Goal: Transaction & Acquisition: Subscribe to service/newsletter

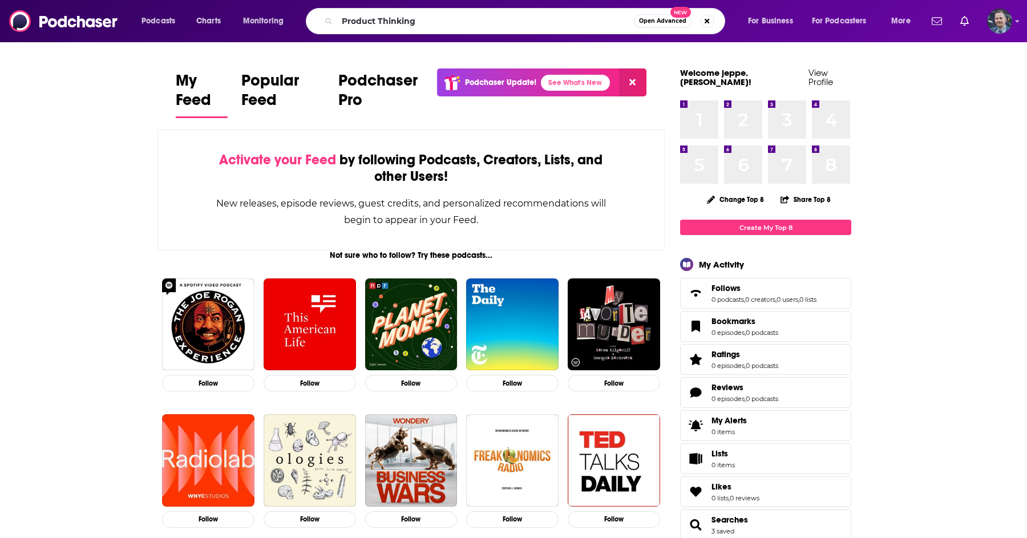
type input "Product Thinking"
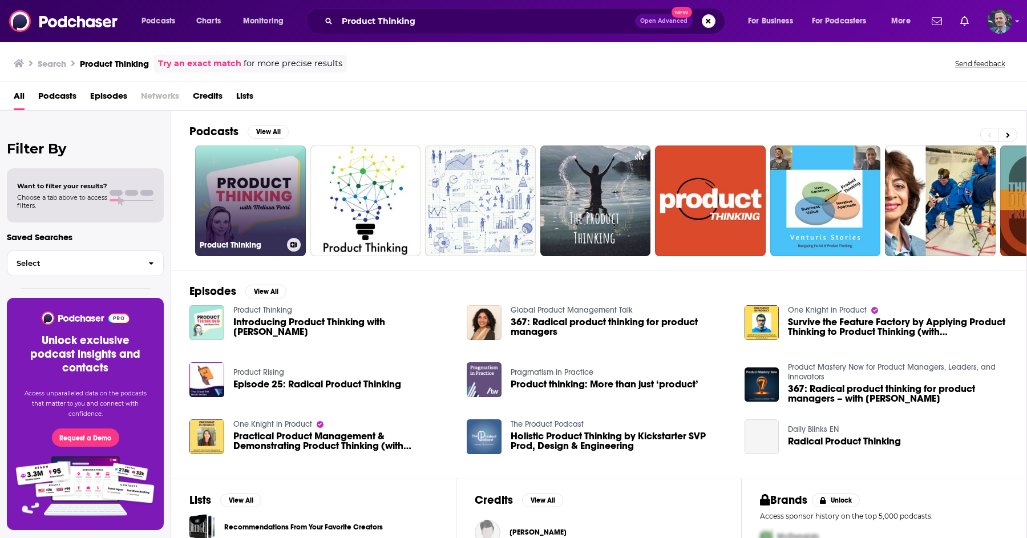
click at [221, 180] on link "Product Thinking" at bounding box center [250, 200] width 111 height 111
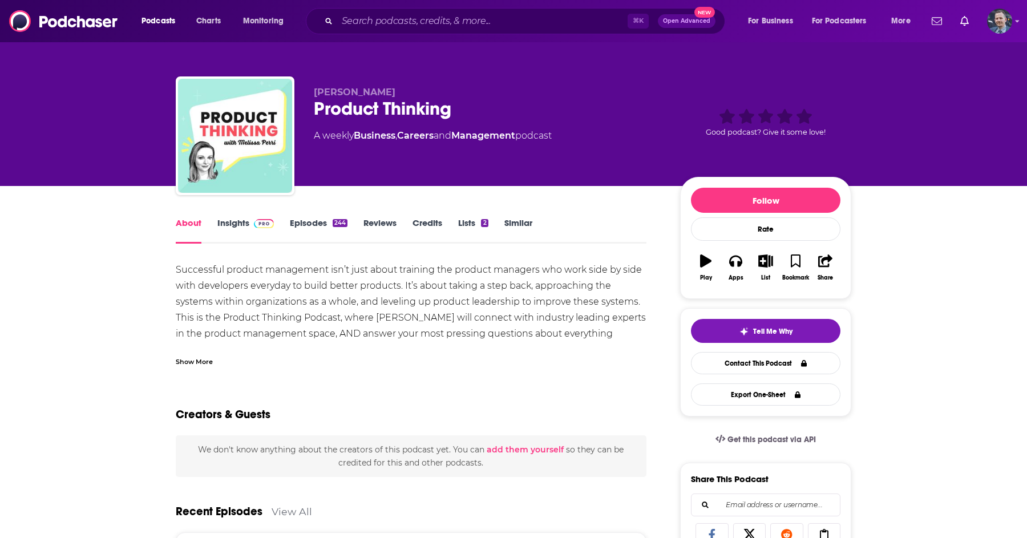
click at [254, 227] on img at bounding box center [264, 223] width 20 height 9
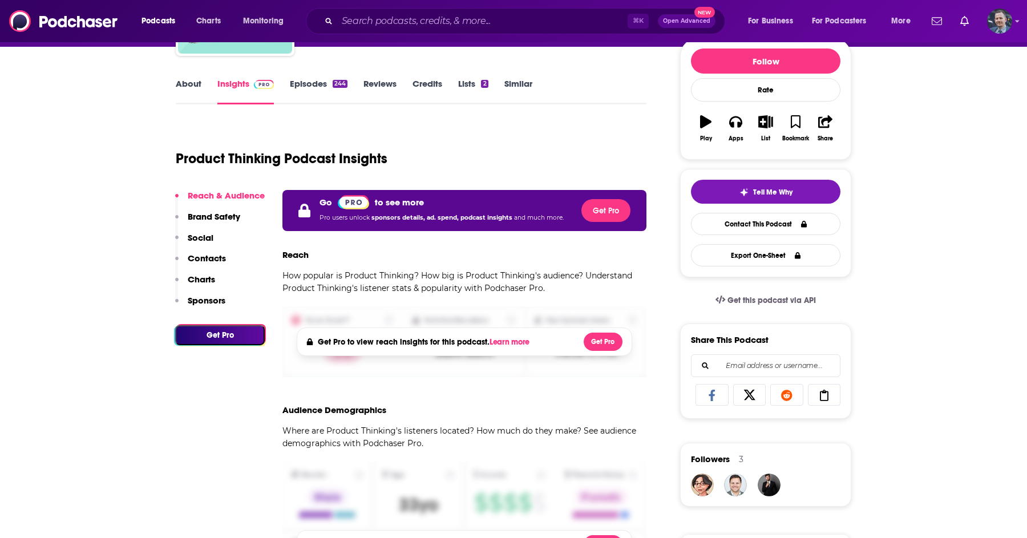
scroll to position [142, 0]
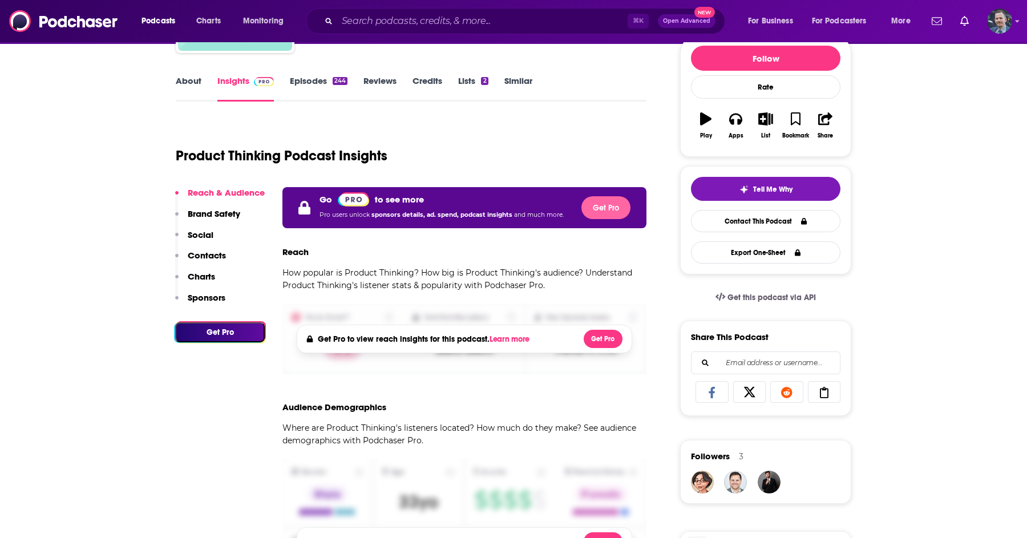
click at [609, 209] on button "Get Pro" at bounding box center [605, 207] width 49 height 23
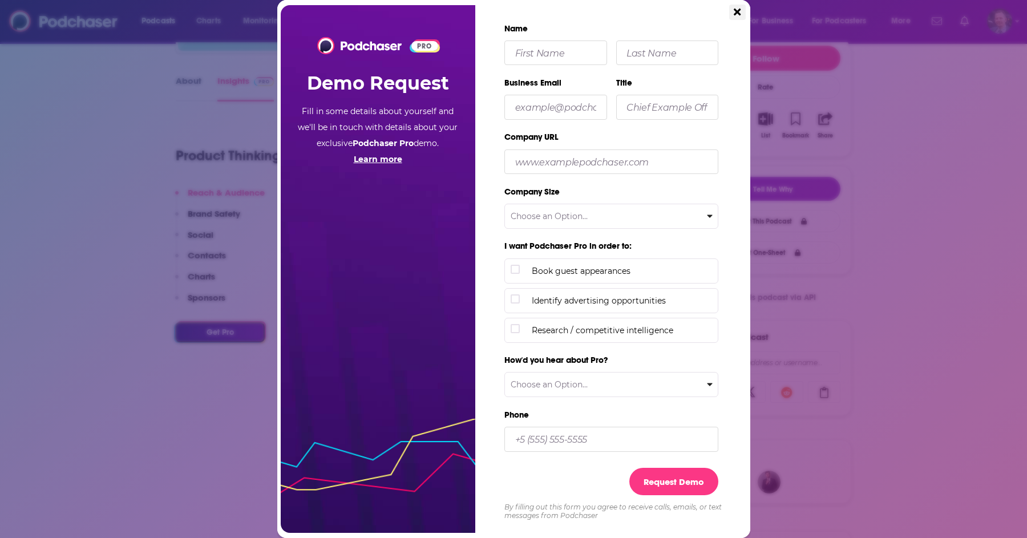
click at [740, 13] on icon "Close" at bounding box center [737, 12] width 7 height 10
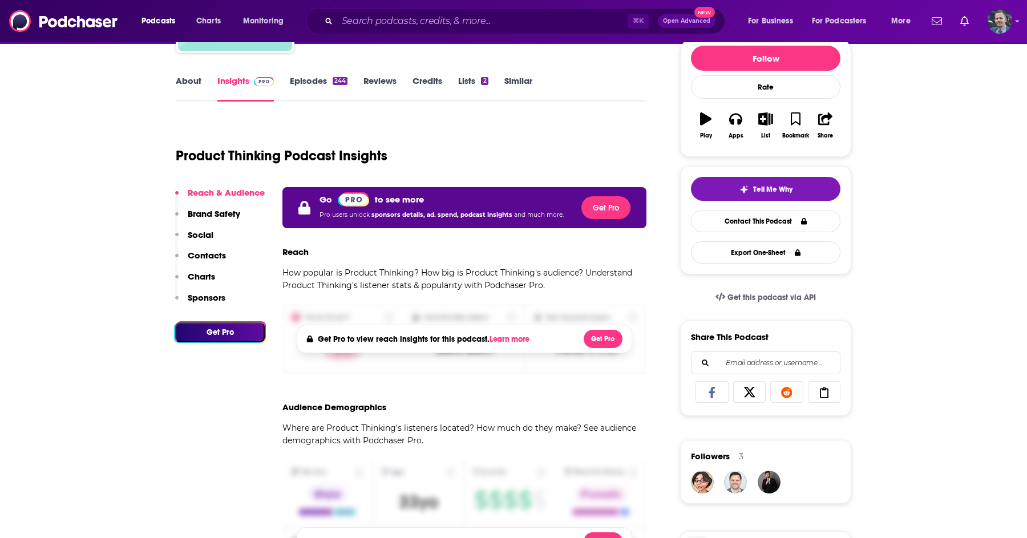
scroll to position [142, 0]
click at [1003, 33] on div "Logged in as jeppe.christensen" at bounding box center [999, 21] width 25 height 25
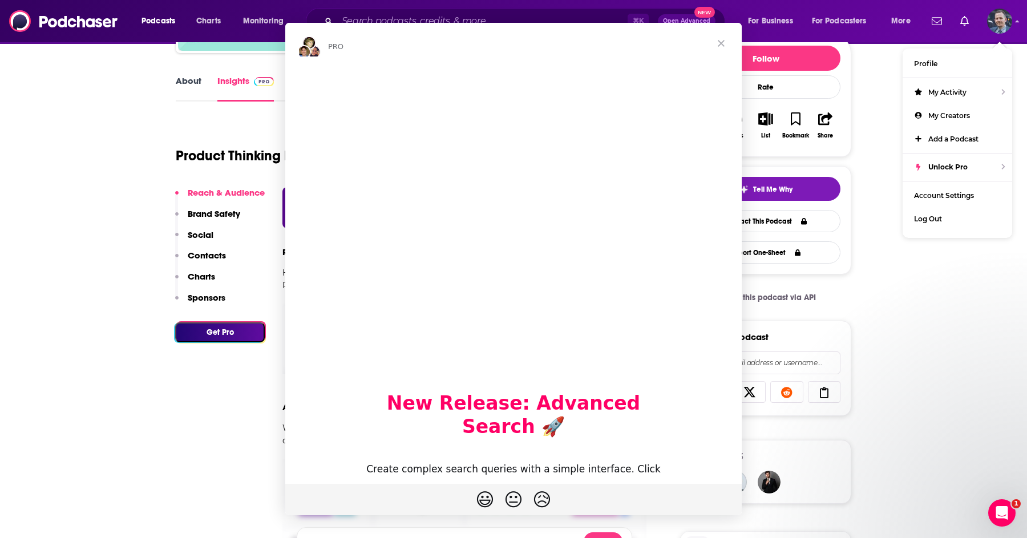
scroll to position [0, 0]
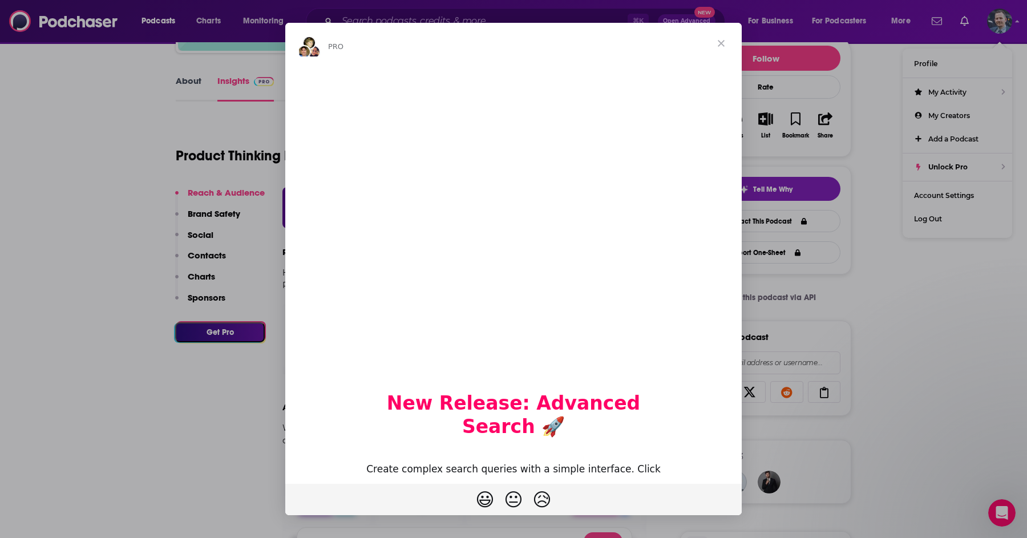
click at [906, 132] on div "Intercom messenger" at bounding box center [513, 269] width 1027 height 538
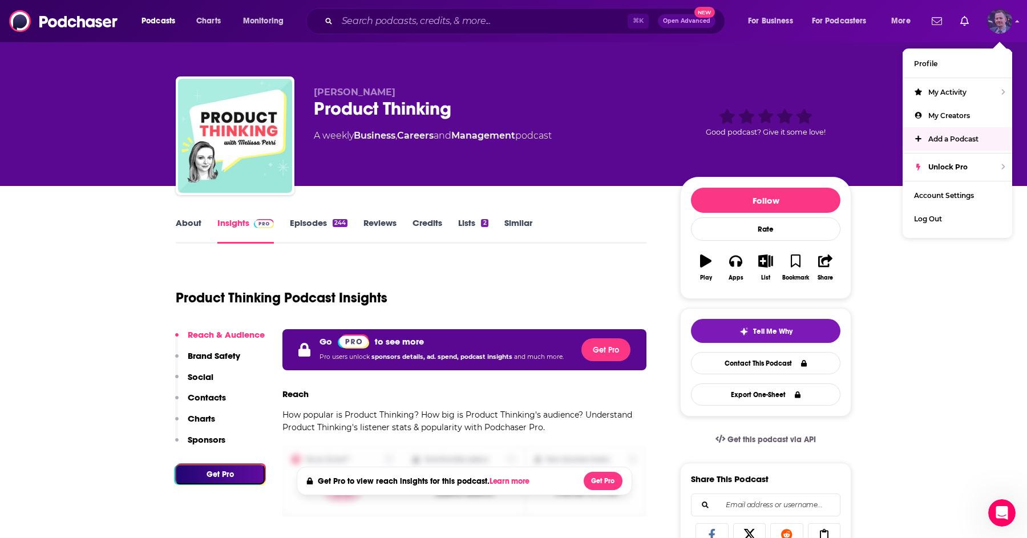
click at [990, 23] on img "Logged in as jeppe.christensen" at bounding box center [999, 21] width 25 height 25
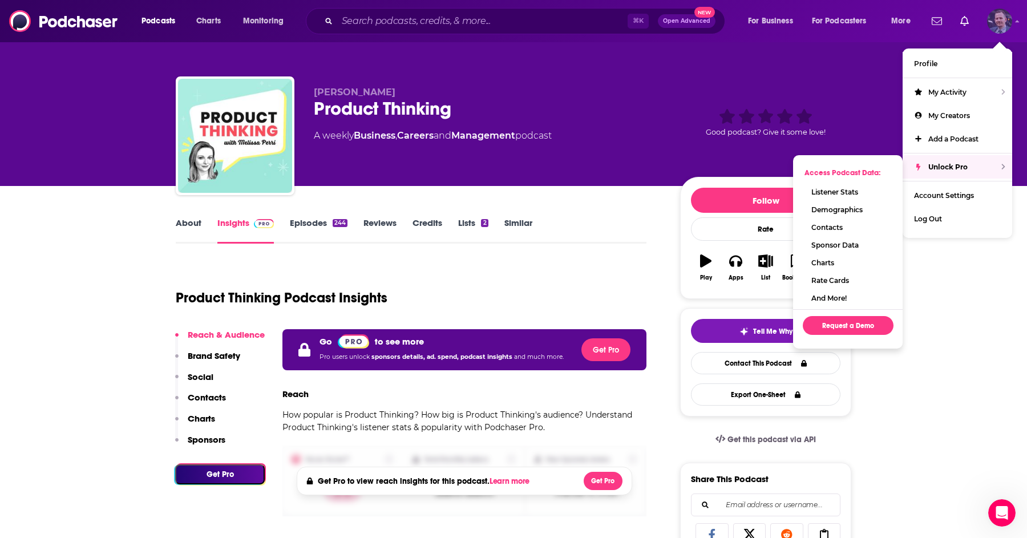
click at [966, 165] on span "Unlock Pro" at bounding box center [947, 167] width 39 height 9
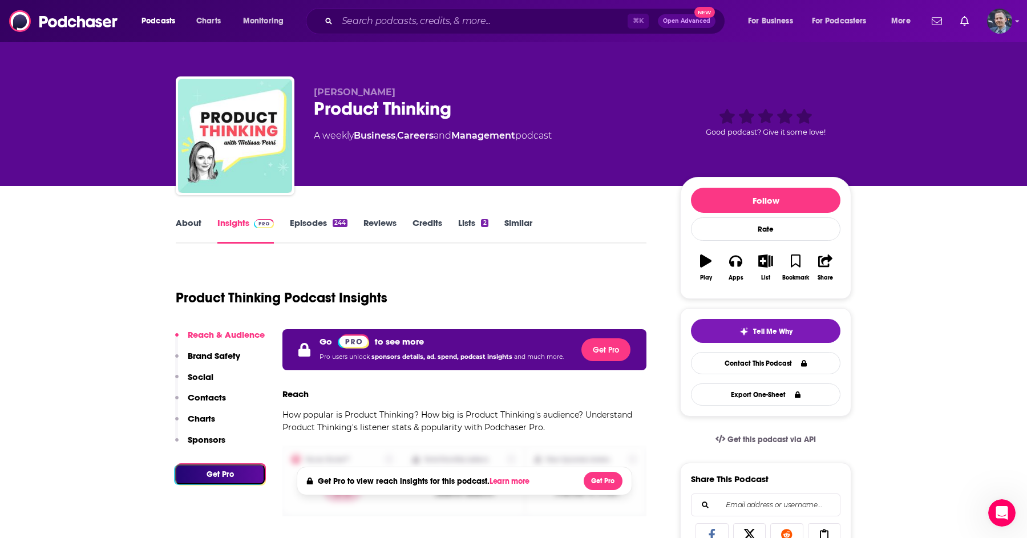
click at [1013, 24] on div "Podcasts Charts Monitoring ⌘ K Open Advanced New For Business For Podcasters Mo…" at bounding box center [513, 21] width 1027 height 42
click at [1005, 24] on img "Logged in as jeppe.christensen" at bounding box center [999, 21] width 25 height 25
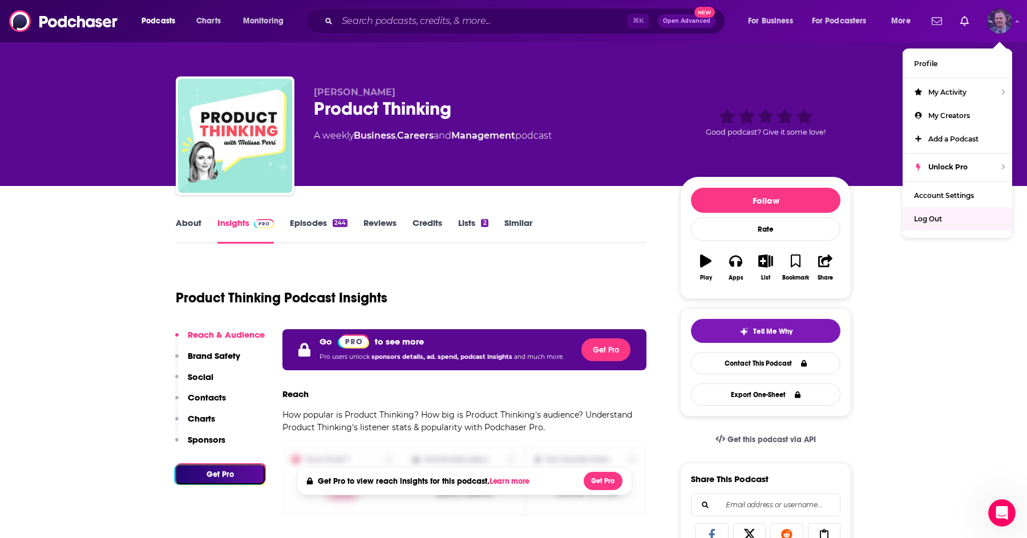
click at [925, 224] on div "Log Out" at bounding box center [958, 218] width 110 height 23
